Goal: Complete application form

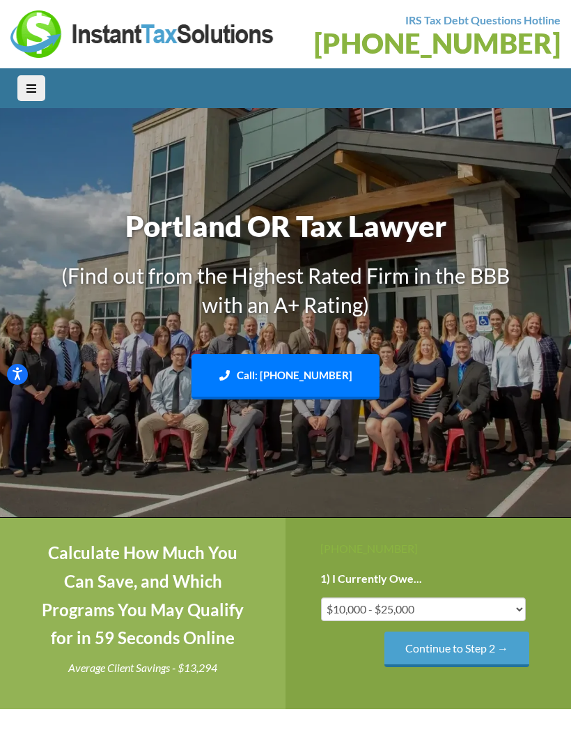
click at [406, 389] on div "Call: 503-914-0684 Text: 208-773-2895" at bounding box center [286, 380] width 502 height 52
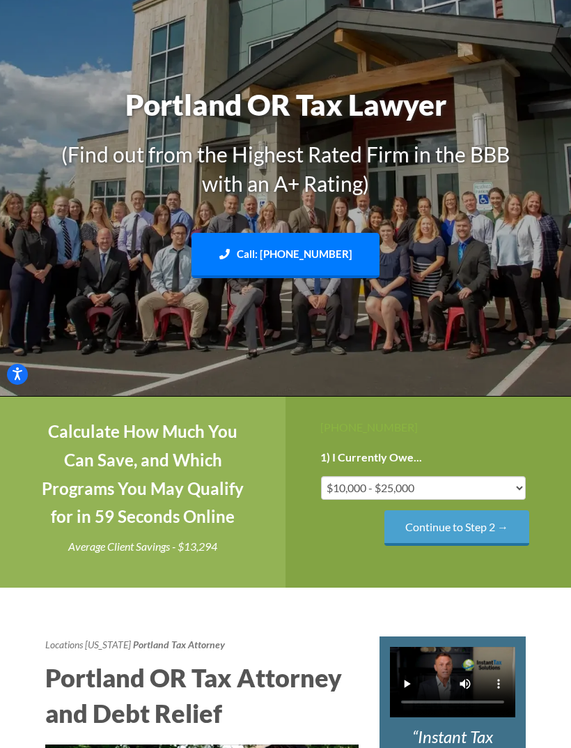
scroll to position [122, 0]
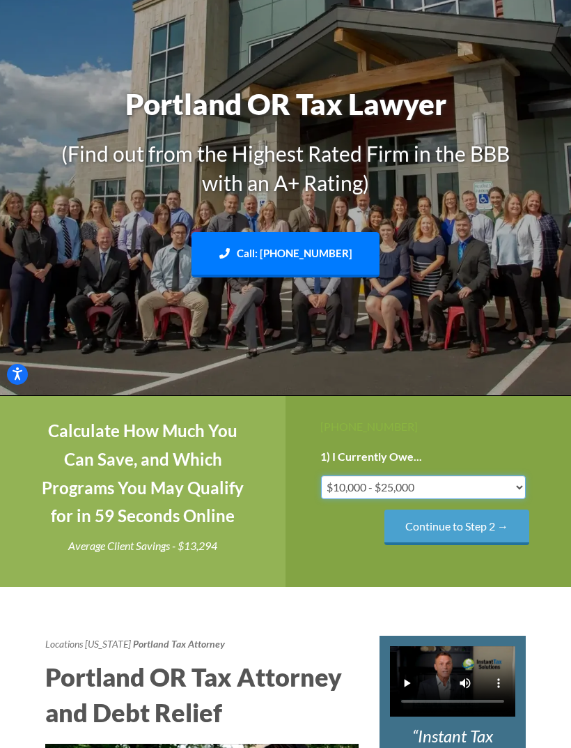
click at [518, 483] on select "Less than $10,000 $10,000 - $25,000 $25,000 - $50,000 $50,000 - $75,000 $75,000+" at bounding box center [423, 487] width 205 height 24
select select "under-10"
click at [485, 528] on input "Continue to Step 2 →" at bounding box center [457, 527] width 145 height 36
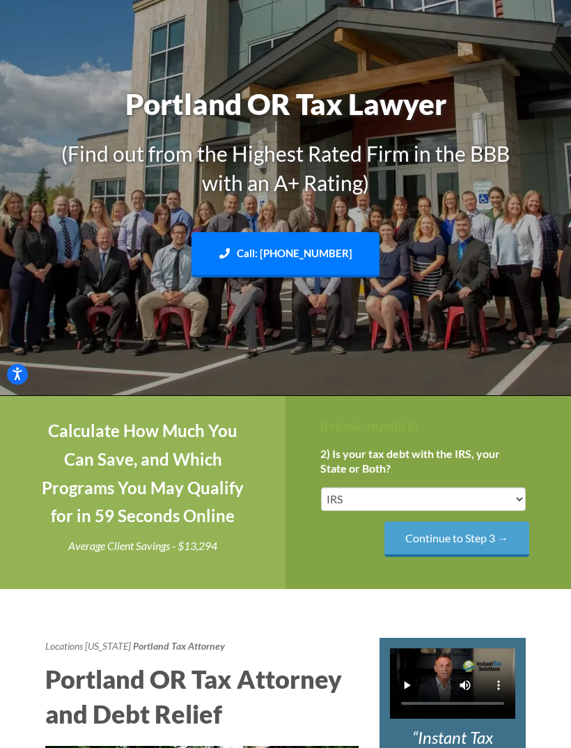
scroll to position [0, 0]
click at [513, 492] on select "IRS State Both IRS and State" at bounding box center [423, 499] width 205 height 24
select select "Both IRS and State"
click at [486, 536] on input "Continue to Step 3 →" at bounding box center [457, 539] width 145 height 36
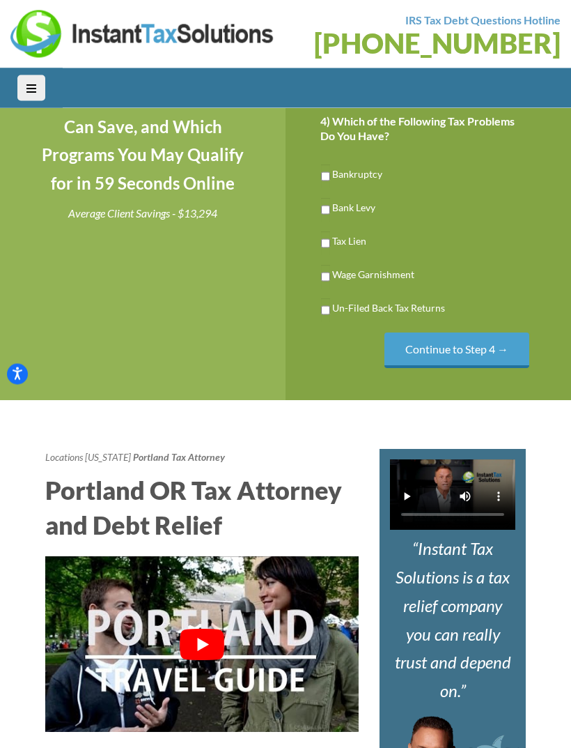
scroll to position [347, 0]
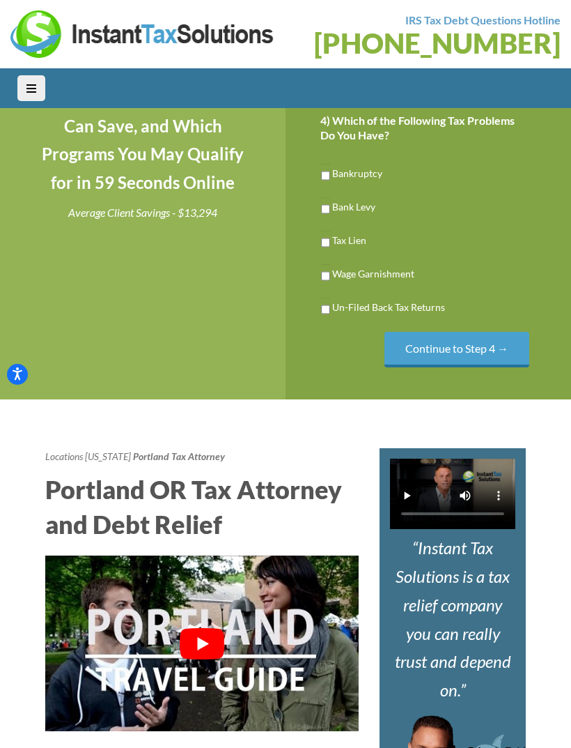
click at [330, 308] on input "Un-Filed Back Tax Returns" at bounding box center [325, 309] width 9 height 24
checkbox input "true"
click at [330, 272] on input "Wage Garnishment" at bounding box center [325, 276] width 9 height 24
checkbox input "true"
click at [499, 349] on input "Continue to Step 4 →" at bounding box center [457, 350] width 145 height 36
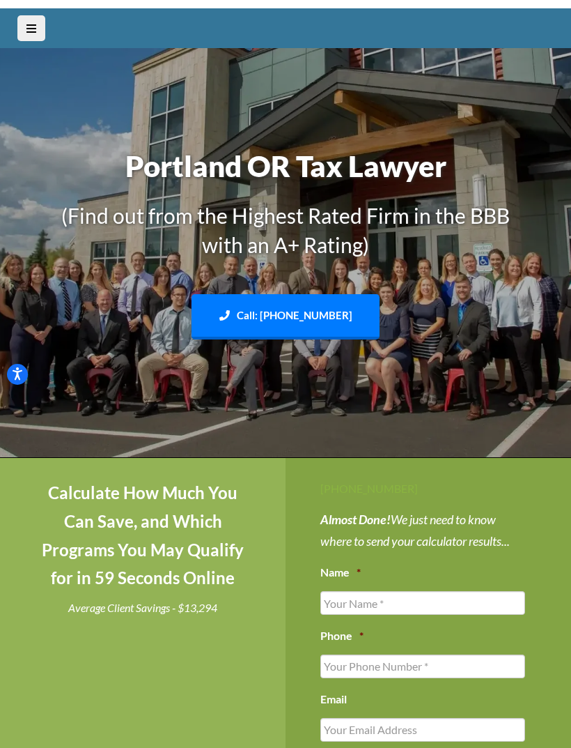
scroll to position [0, 0]
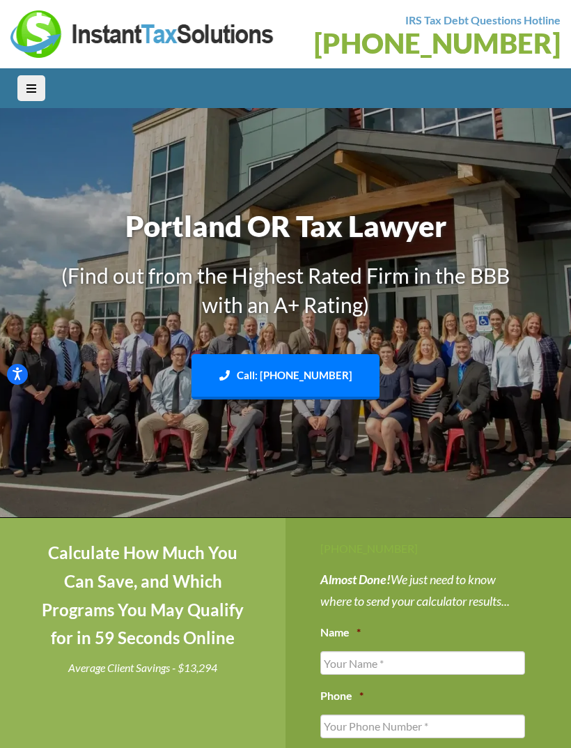
click at [37, 93] on button "Menu Icon" at bounding box center [31, 88] width 28 height 26
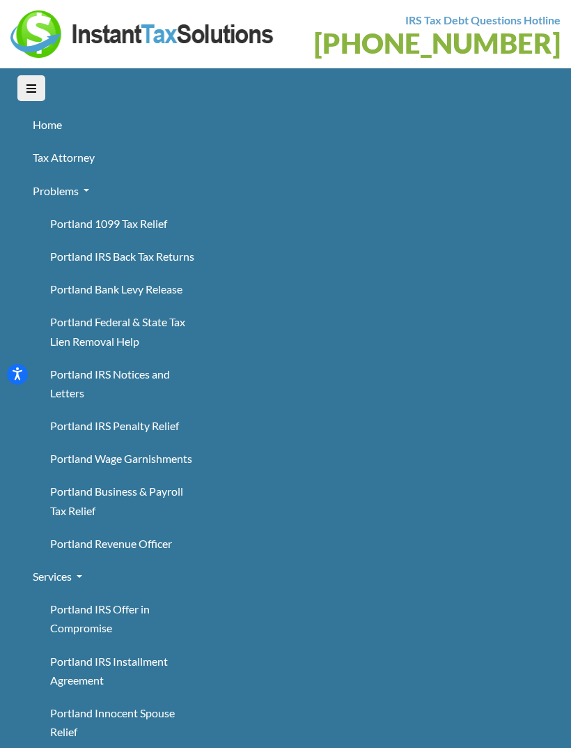
click at [158, 258] on link "Portland IRS Back Tax Returns" at bounding box center [123, 256] width 157 height 33
click at [131, 255] on link "Portland IRS Back Tax Returns" at bounding box center [123, 256] width 157 height 33
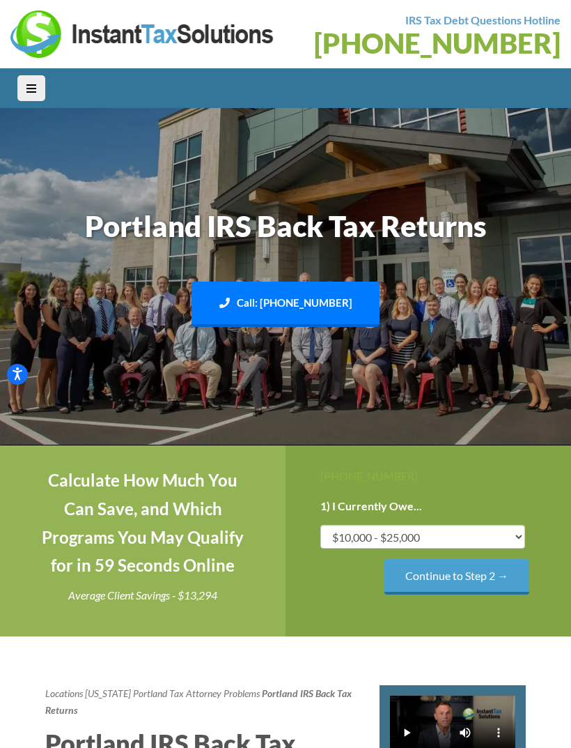
click at [327, 738] on h2 "Portland IRS Back Tax Returns" at bounding box center [202, 760] width 314 height 70
